Goal: Complete application form

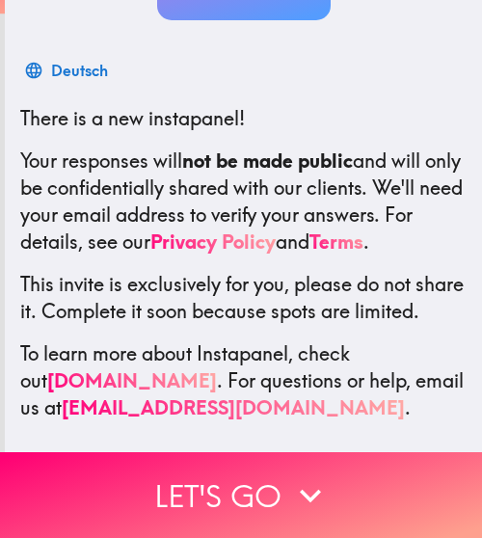
scroll to position [344, 0]
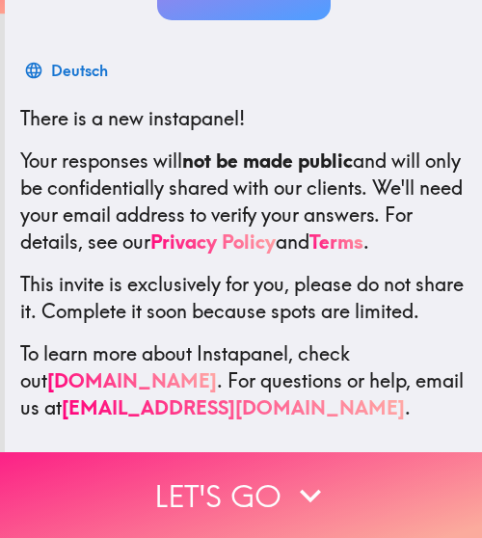
click at [278, 485] on button "Let's go" at bounding box center [241, 495] width 482 height 86
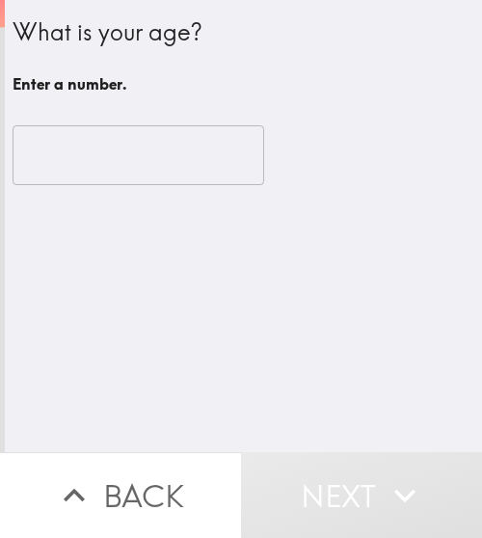
click at [73, 159] on input "number" at bounding box center [139, 155] width 252 height 60
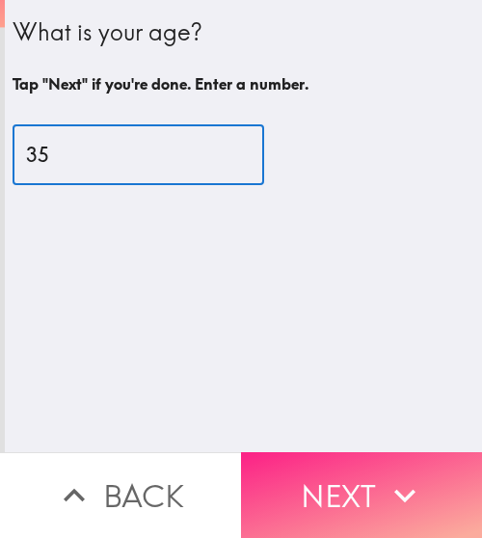
type input "35"
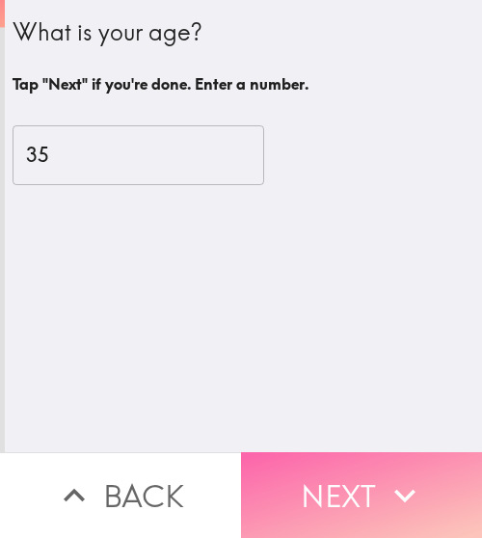
click at [347, 511] on button "Next" at bounding box center [361, 495] width 241 height 86
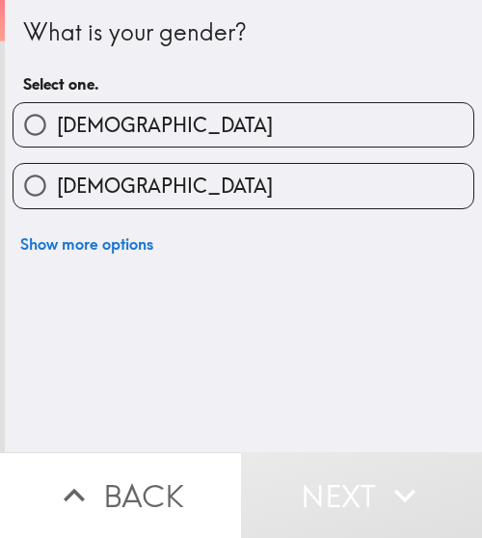
click at [103, 133] on label "[DEMOGRAPHIC_DATA]" at bounding box center [244, 124] width 460 height 43
click at [57, 133] on input "[DEMOGRAPHIC_DATA]" at bounding box center [35, 124] width 43 height 43
radio input "true"
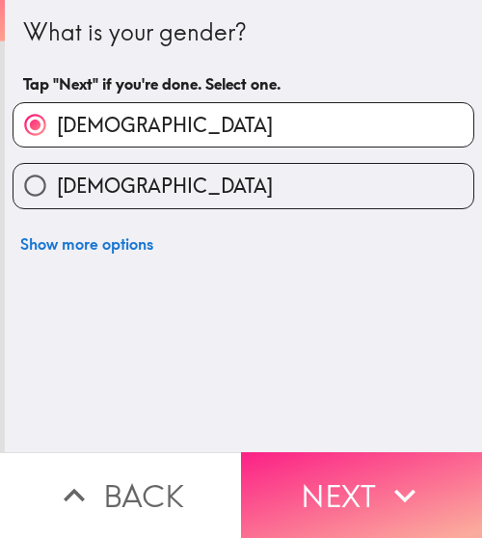
click at [367, 493] on button "Next" at bounding box center [361, 495] width 241 height 86
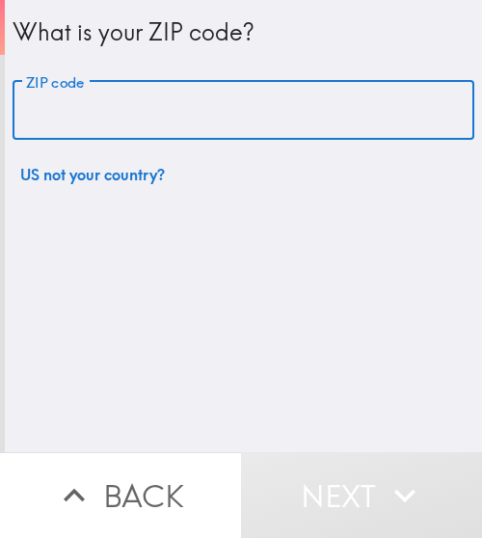
click at [193, 106] on input "ZIP code" at bounding box center [244, 111] width 462 height 60
type input "90009"
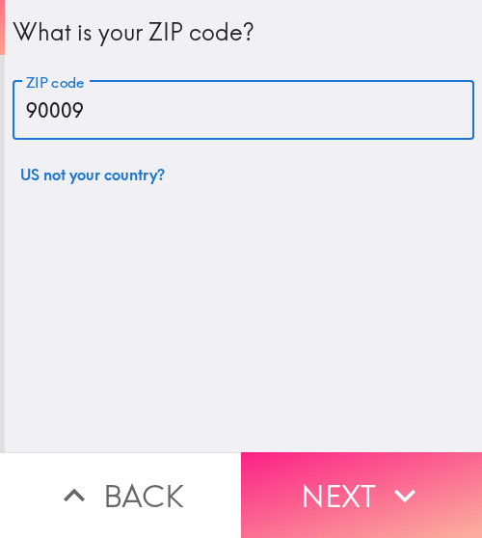
click at [367, 491] on button "Next" at bounding box center [361, 495] width 241 height 86
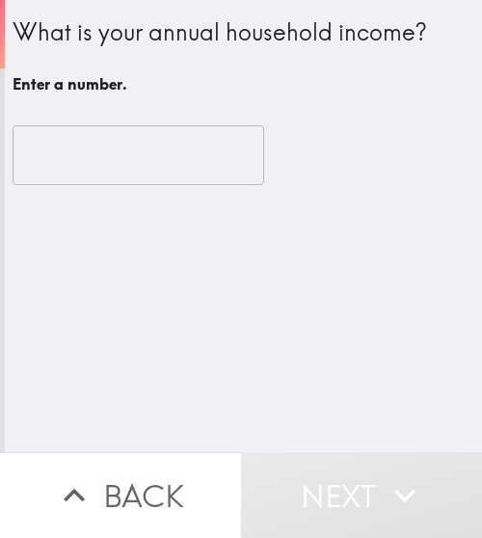
click at [68, 138] on input "number" at bounding box center [139, 155] width 252 height 60
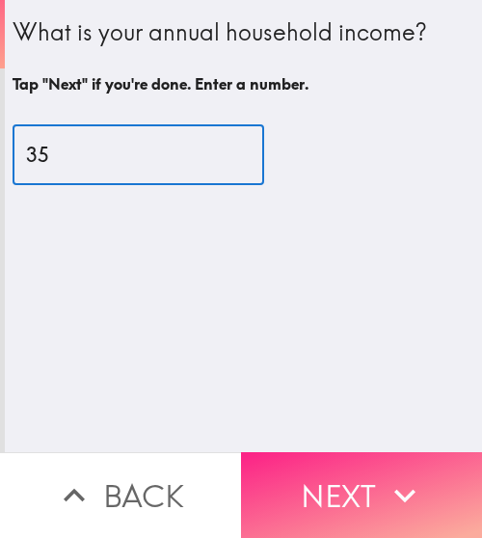
type input "35"
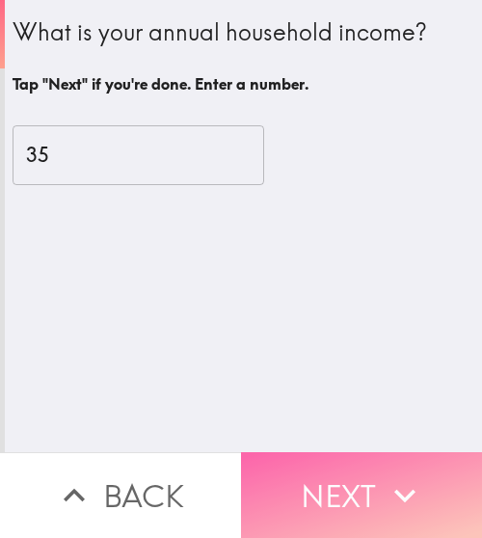
click at [367, 484] on button "Next" at bounding box center [361, 495] width 241 height 86
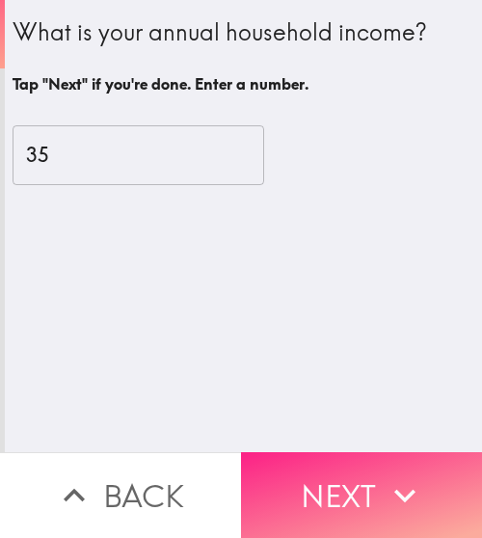
click at [394, 485] on icon "button" at bounding box center [405, 496] width 42 height 42
